Goal: Find specific page/section: Find specific page/section

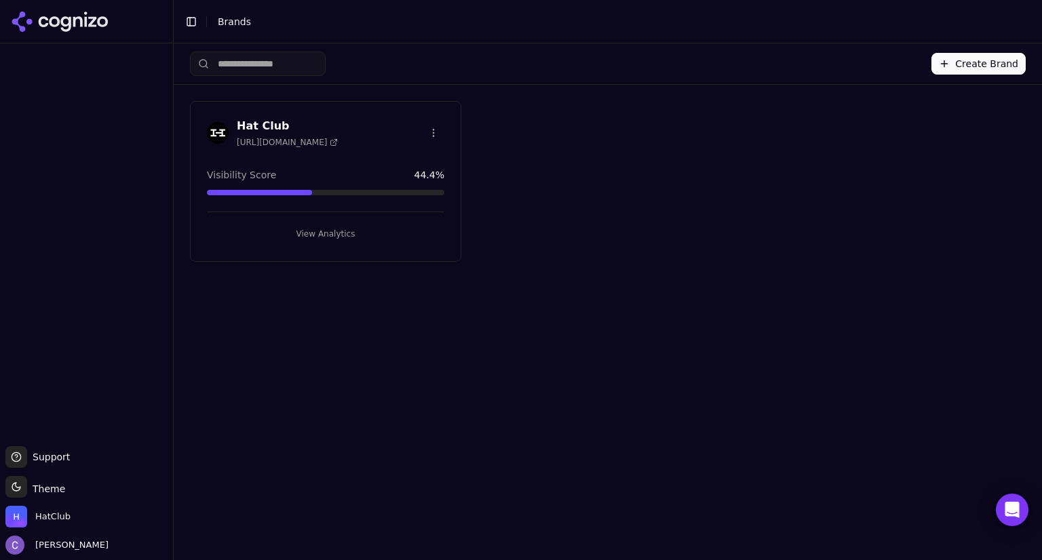
click at [409, 223] on button "View Analytics" at bounding box center [325, 234] width 237 height 22
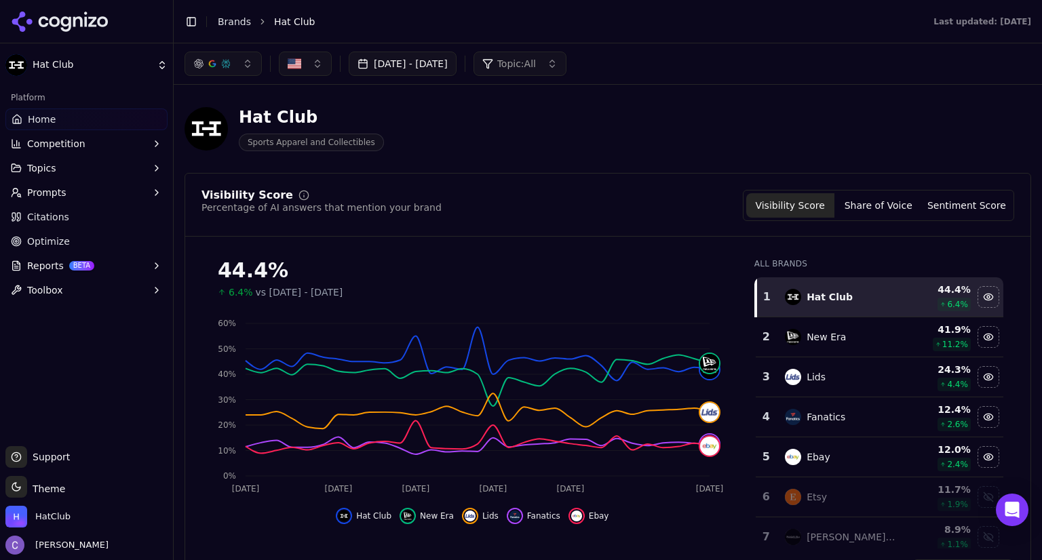
click at [98, 193] on button "Prompts" at bounding box center [86, 193] width 162 height 22
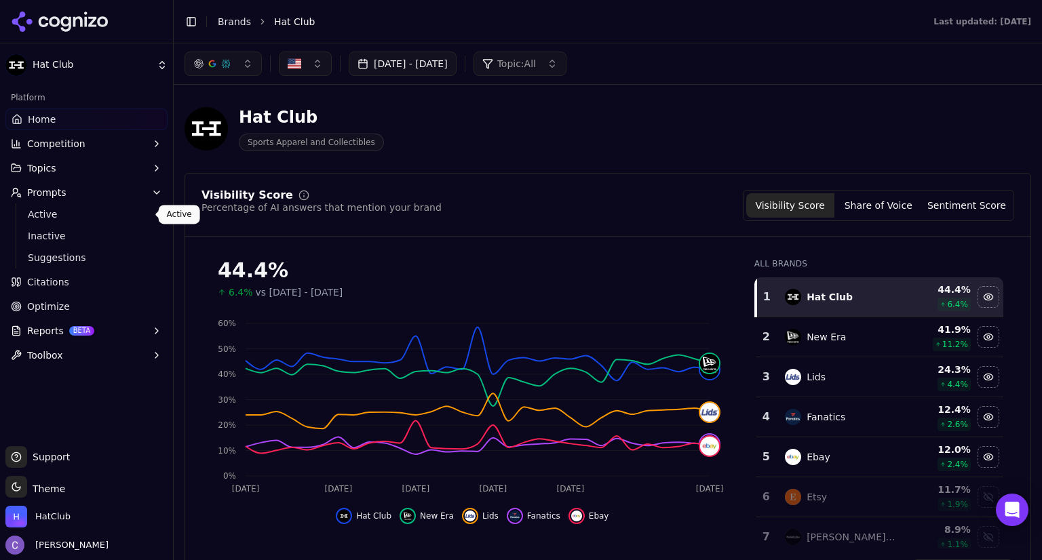
click at [76, 212] on span "Active" at bounding box center [87, 215] width 118 height 14
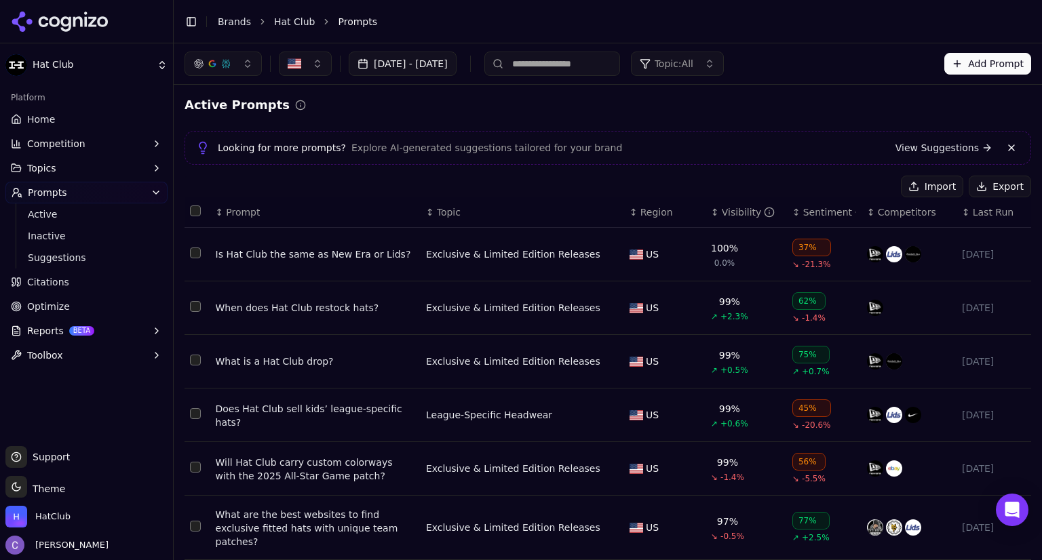
click at [95, 164] on button "Topics" at bounding box center [86, 168] width 162 height 22
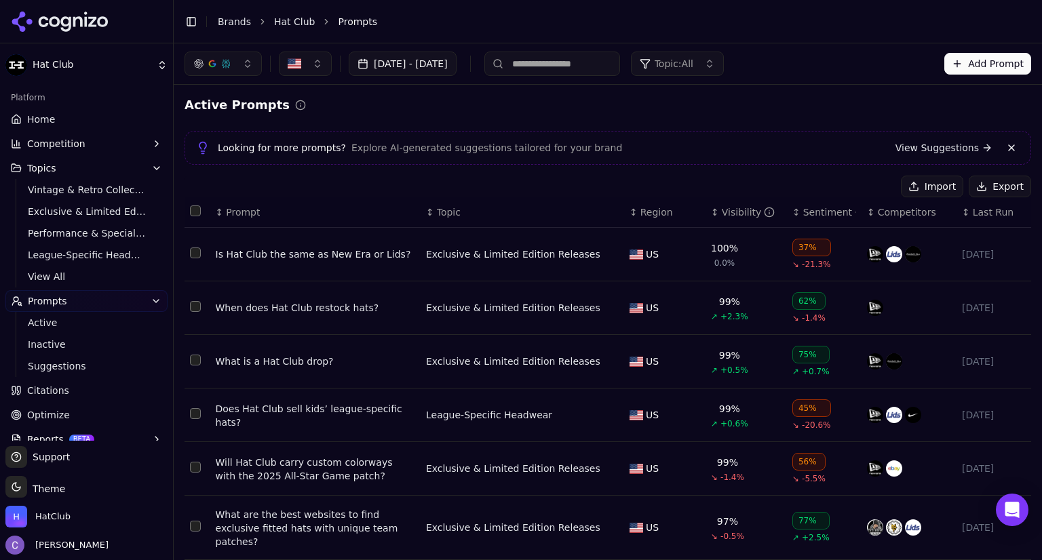
click at [693, 69] on span "Topic: All" at bounding box center [674, 64] width 39 height 14
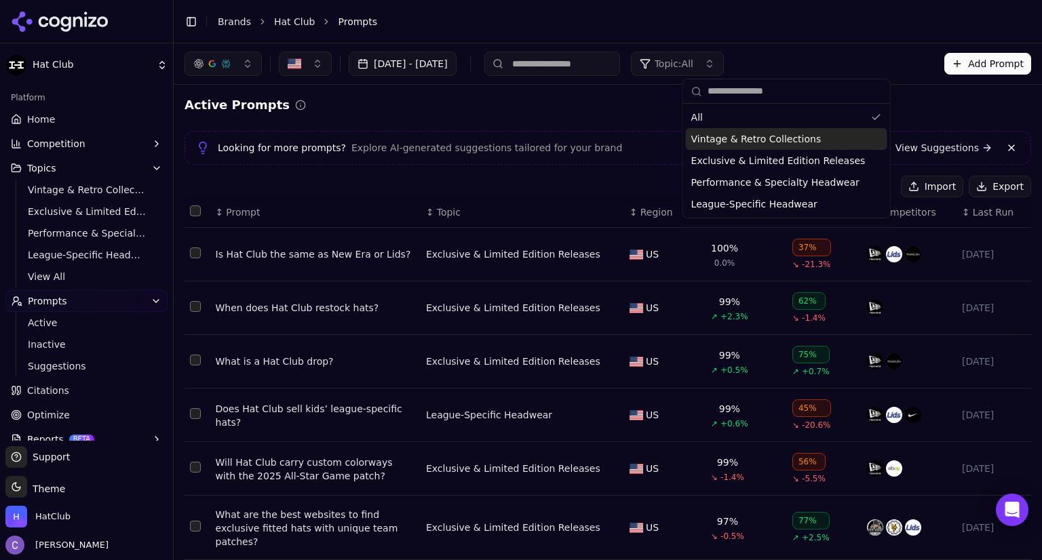
click at [628, 104] on div "Active Prompts" at bounding box center [608, 105] width 847 height 19
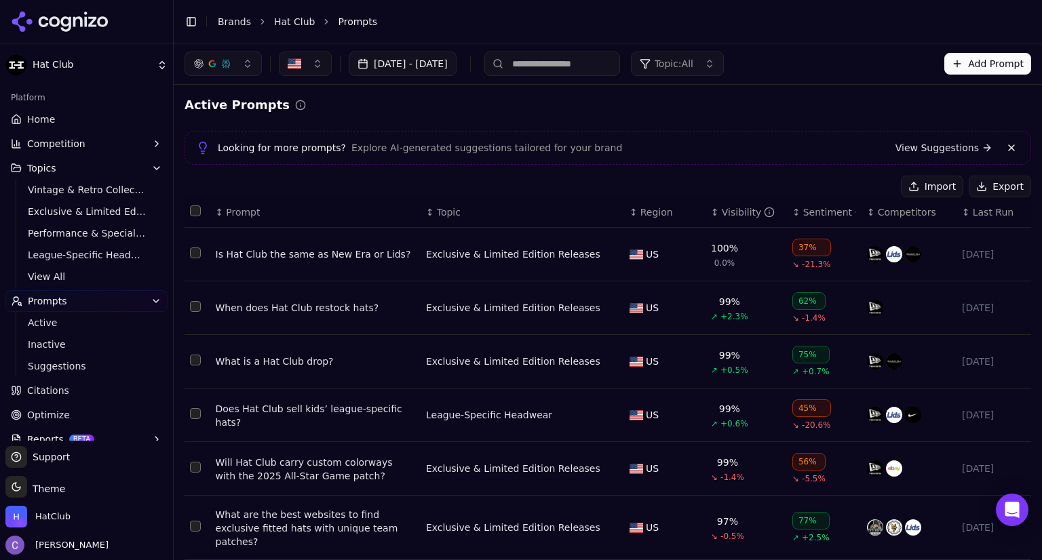
click at [711, 217] on div "↕ Visibility" at bounding box center [746, 213] width 71 height 14
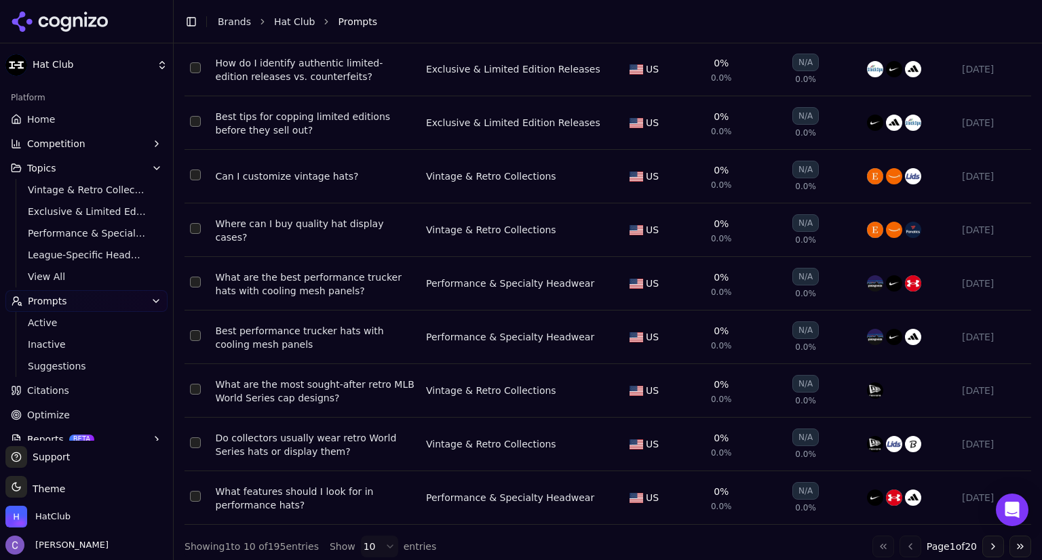
scroll to position [248, 0]
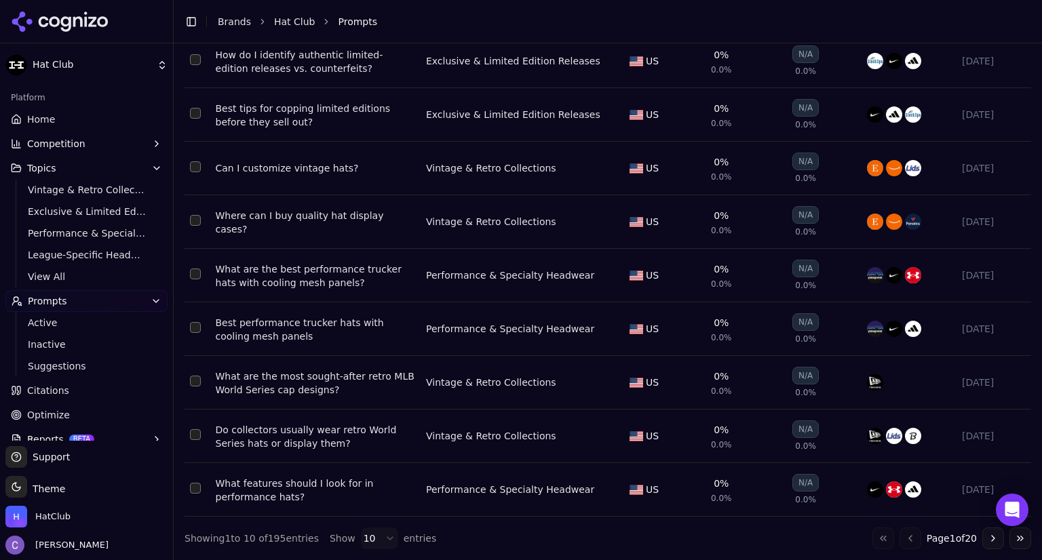
click at [983, 535] on button "Go to next page" at bounding box center [994, 539] width 22 height 22
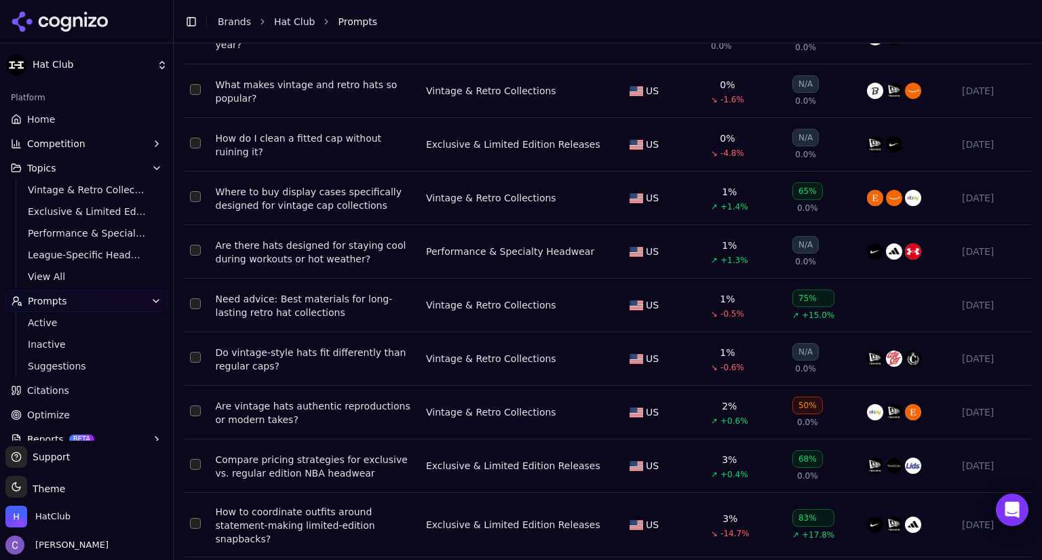
scroll to position [220, 0]
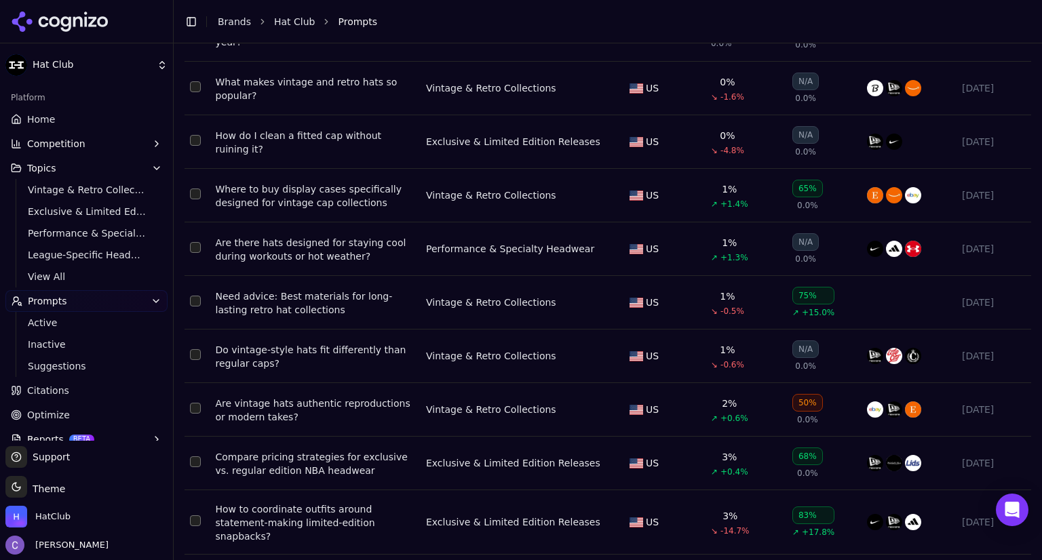
click at [72, 119] on link "Home" at bounding box center [86, 120] width 162 height 22
